Goal: Check status: Check status

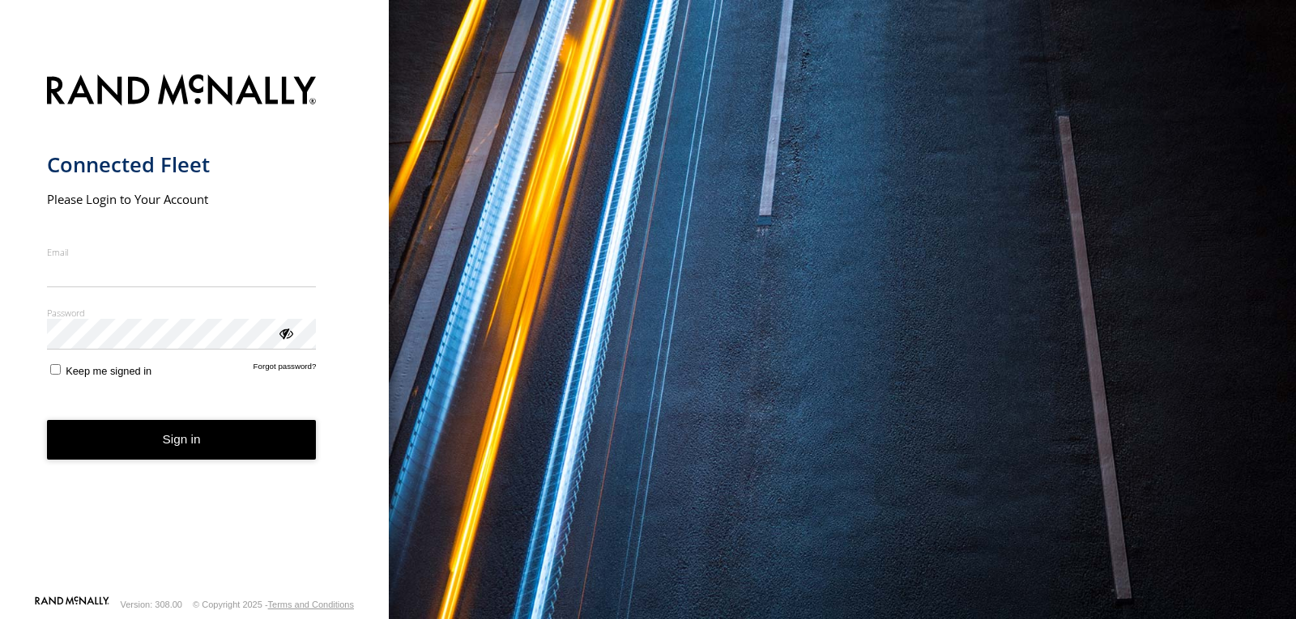
type input "**********"
click at [219, 453] on button "Sign in" at bounding box center [182, 440] width 270 height 40
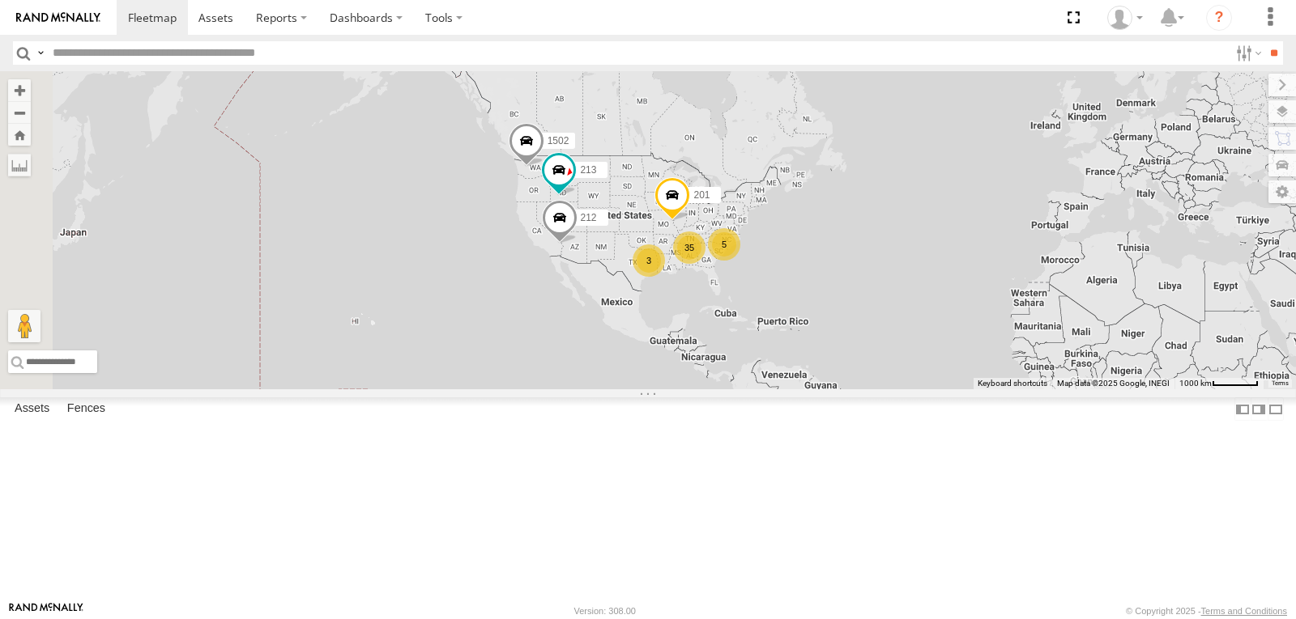
scroll to position [81, 0]
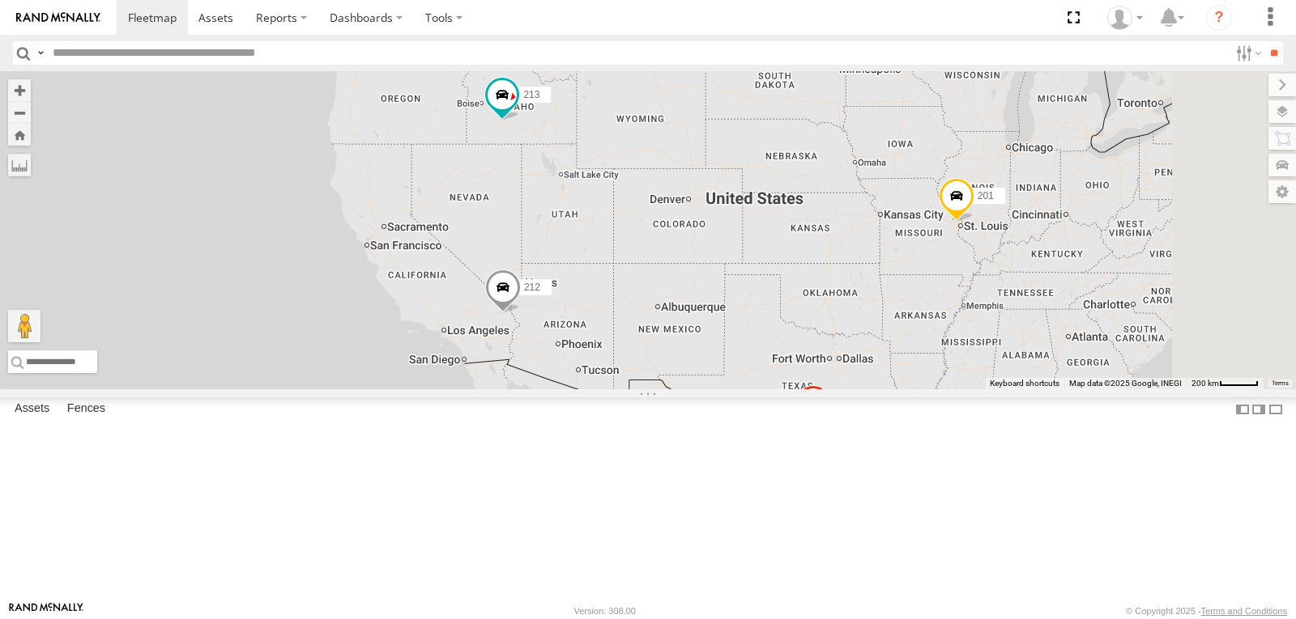
drag, startPoint x: 800, startPoint y: 334, endPoint x: 369, endPoint y: 349, distance: 431.1
click at [433, 358] on div "201 213 212 1502 203" at bounding box center [648, 230] width 1296 height 318
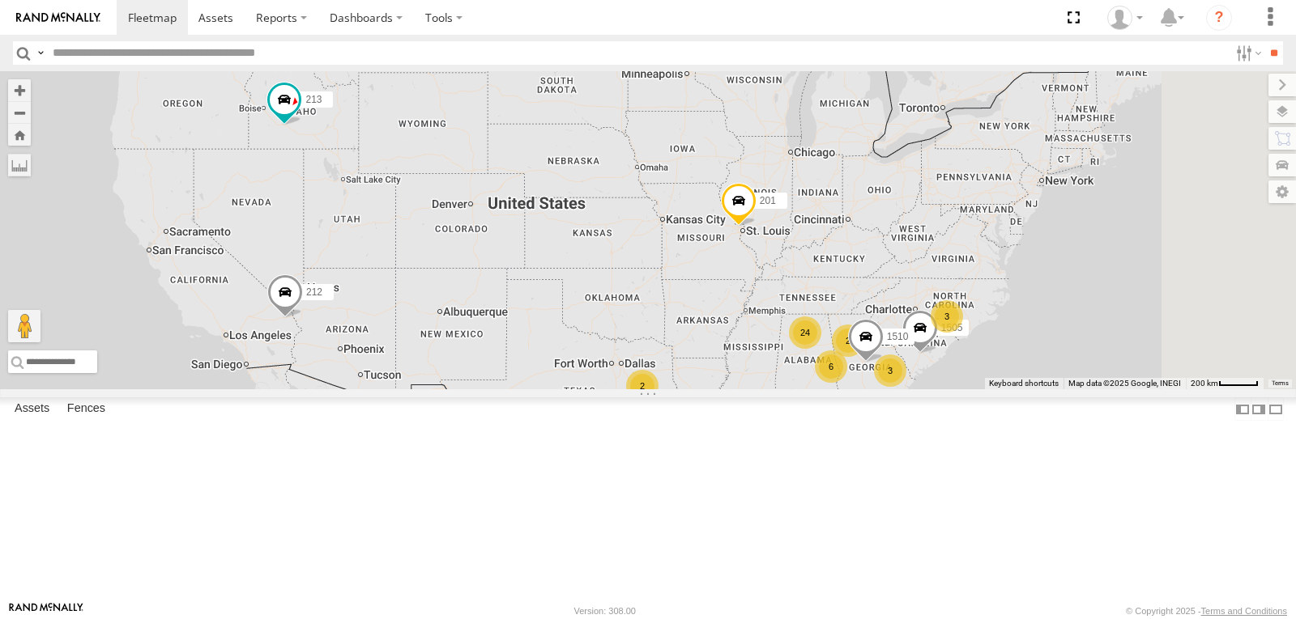
click at [0, 0] on span at bounding box center [0, 0] width 0 height 0
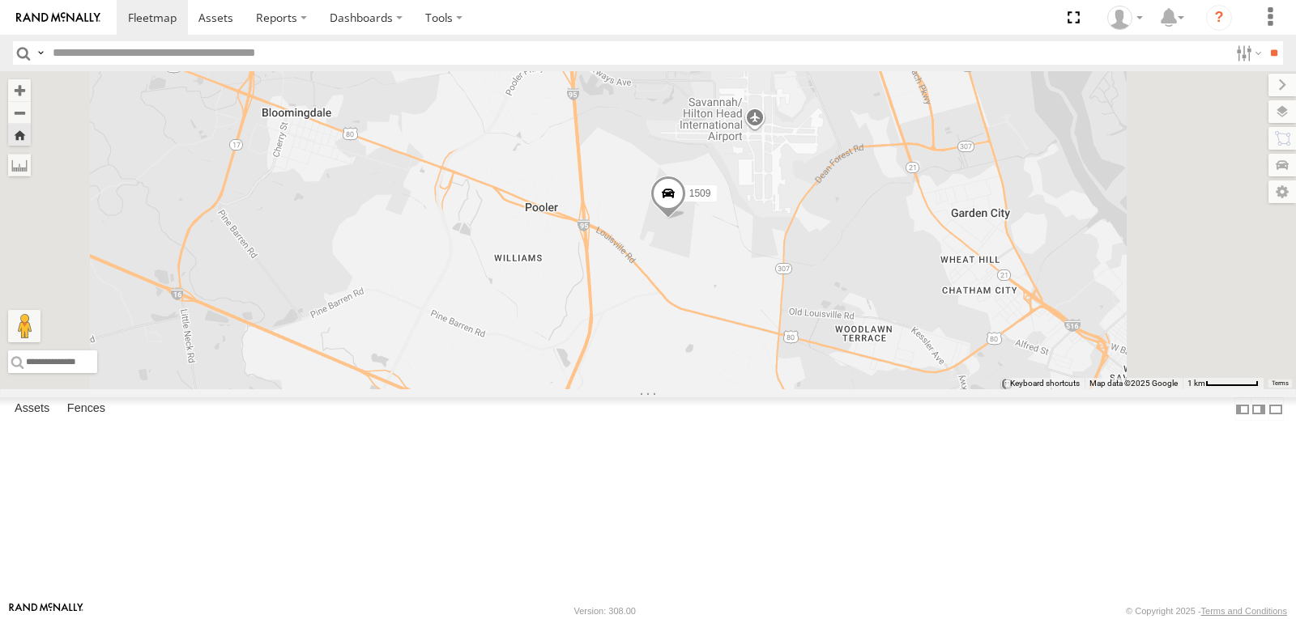
click at [0, 0] on span at bounding box center [0, 0] width 0 height 0
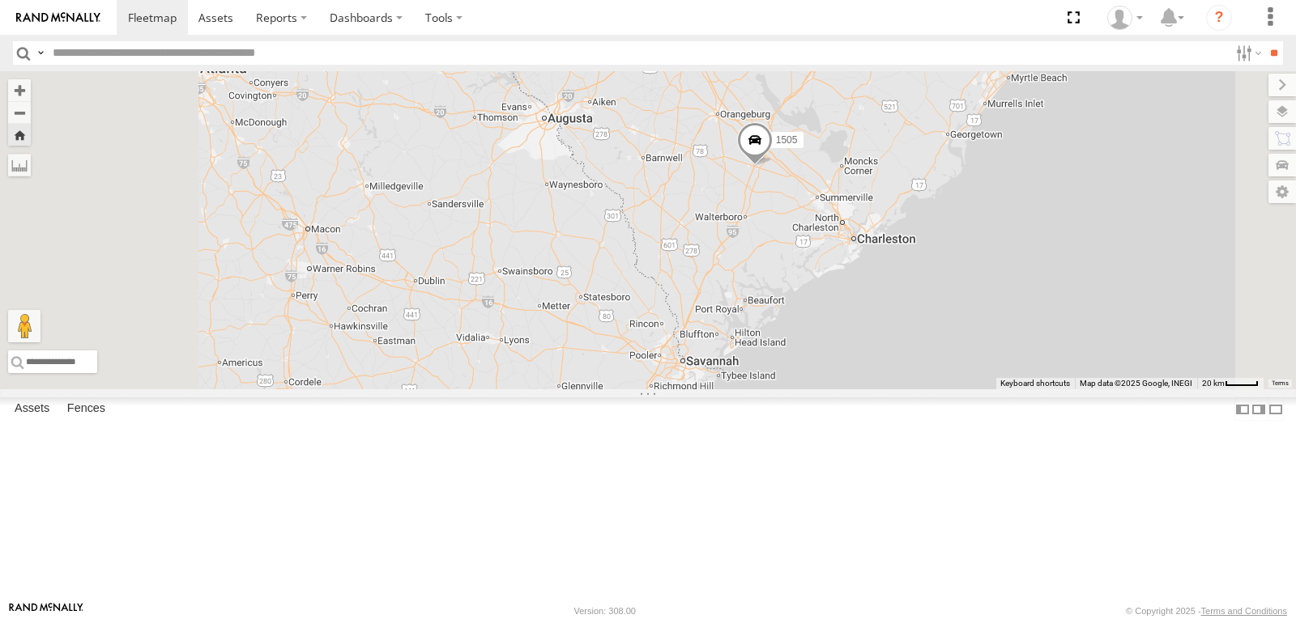
click at [0, 0] on span at bounding box center [0, 0] width 0 height 0
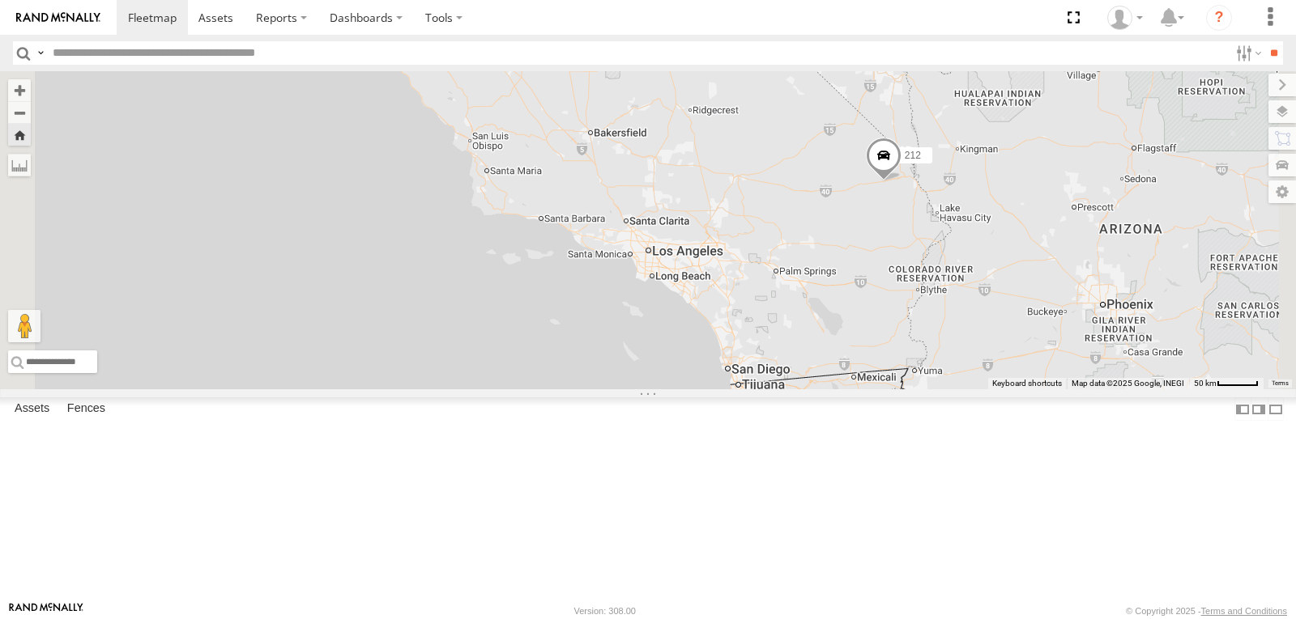
scroll to position [486, 0]
click at [0, 0] on span at bounding box center [0, 0] width 0 height 0
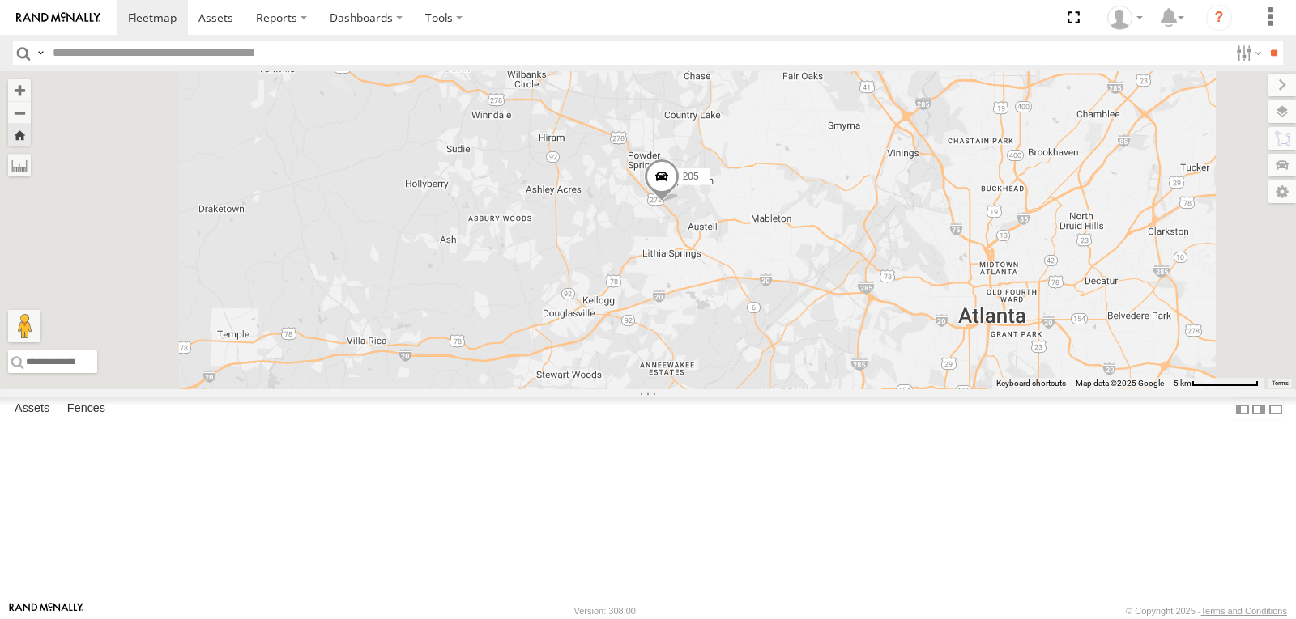
scroll to position [0, 0]
